Goal: Contribute content

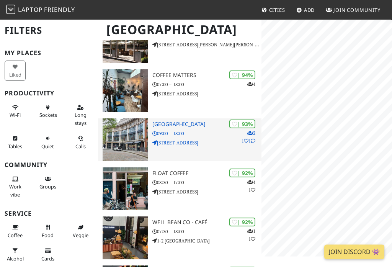
scroll to position [199, 0]
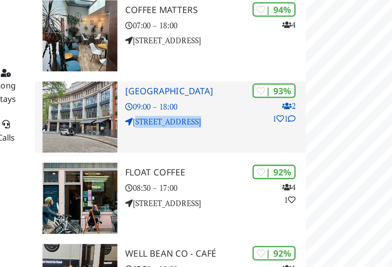
click at [153, 135] on icon at bounding box center [155, 137] width 5 height 5
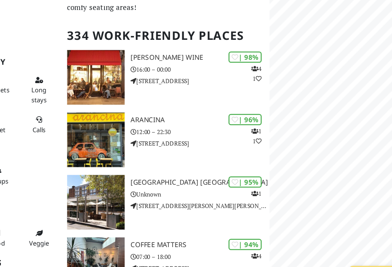
scroll to position [150, 0]
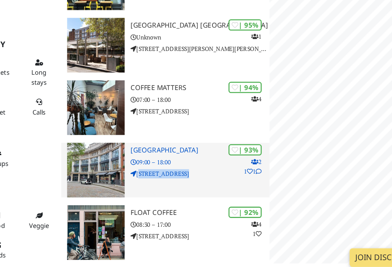
click at [153, 165] on h3 "[GEOGRAPHIC_DATA]" at bounding box center [207, 168] width 109 height 7
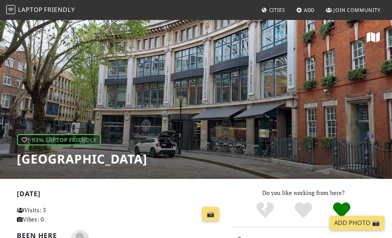
click at [306, 11] on span "Add" at bounding box center [309, 10] width 11 height 7
